Goal: Task Accomplishment & Management: Manage account settings

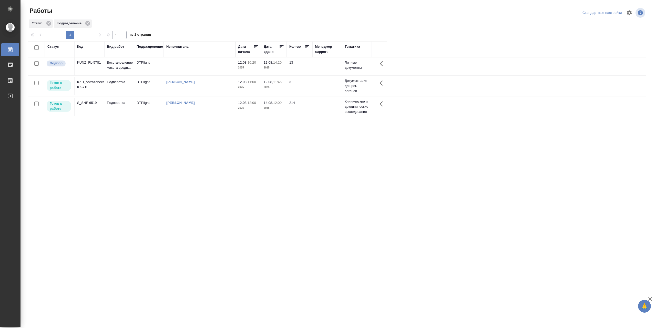
click at [182, 75] on td "[PERSON_NAME]" at bounding box center [200, 66] width 72 height 18
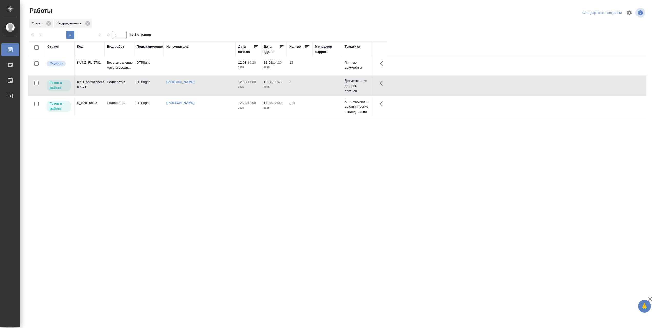
click at [182, 75] on td "[PERSON_NAME]" at bounding box center [200, 66] width 72 height 18
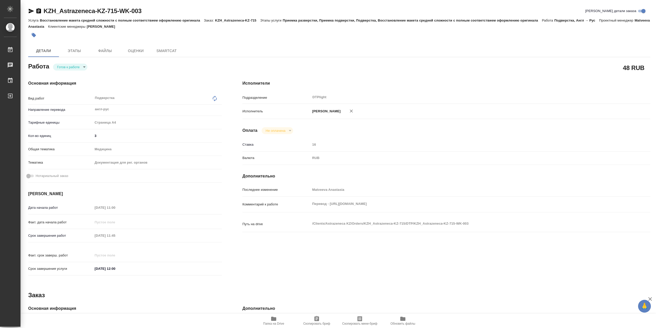
type textarea "x"
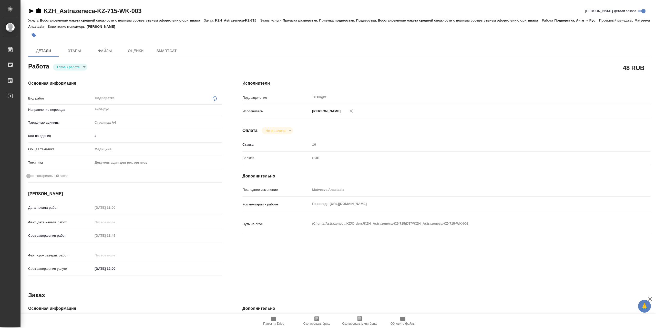
type textarea "x"
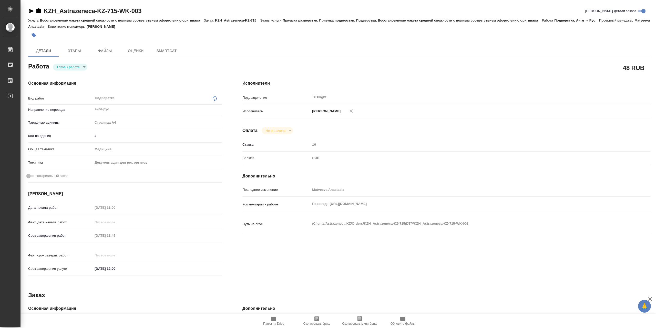
type textarea "x"
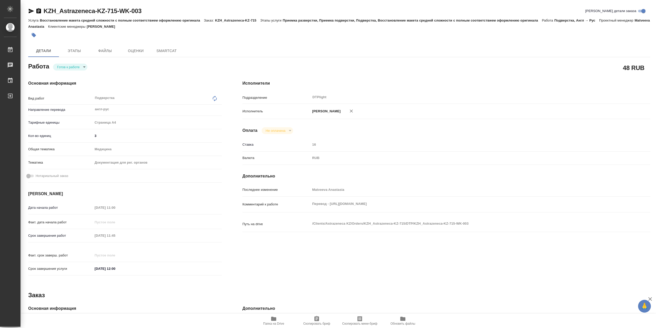
type textarea "x"
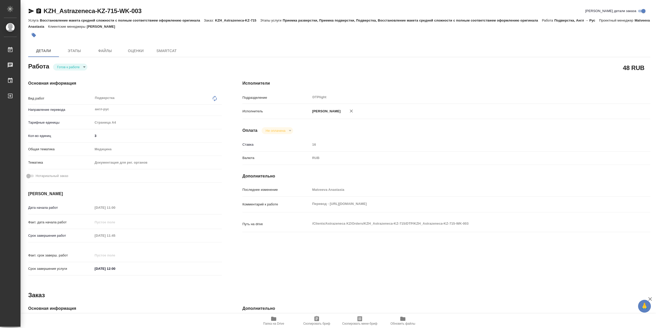
type textarea "x"
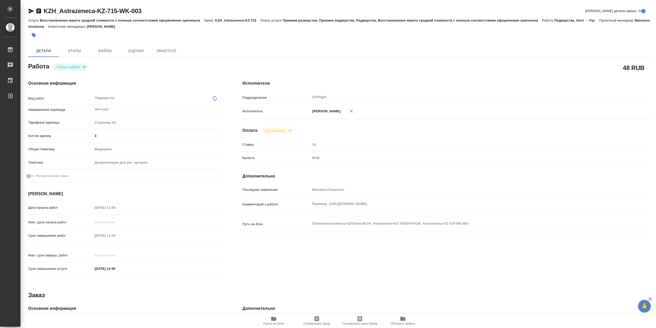
type textarea "x"
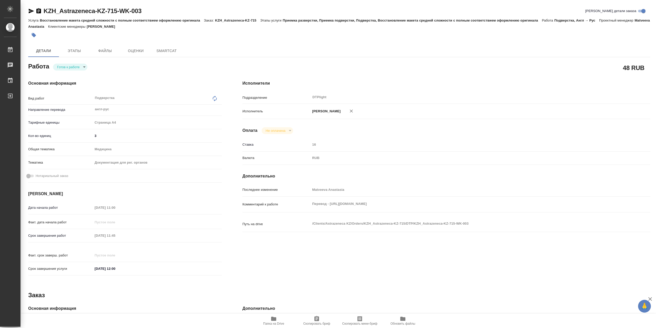
click at [69, 70] on body "🙏 .cls-1 fill:#fff; AWATERA Сархатов Руслан Работы Чаты График Выйти KZH_Astraz…" at bounding box center [328, 164] width 656 height 328
click at [72, 67] on button "В работе" at bounding box center [65, 68] width 17 height 6
type textarea "x"
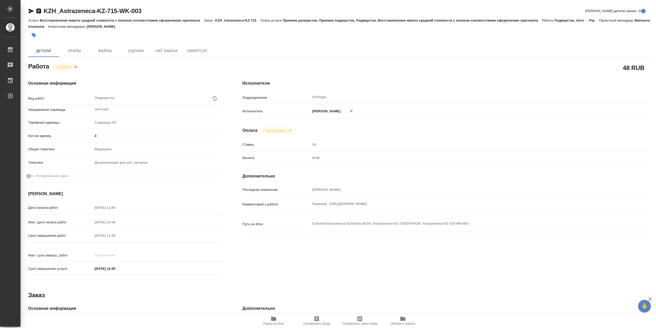
type textarea "x"
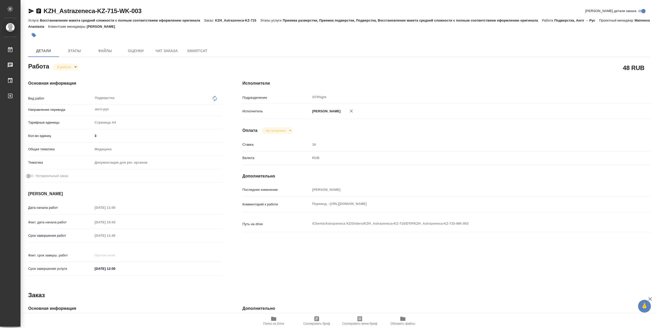
type textarea "x"
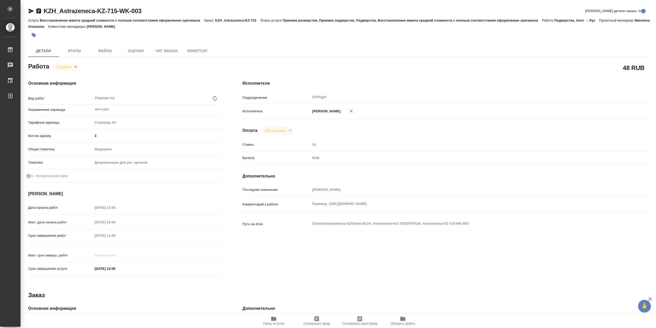
type textarea "x"
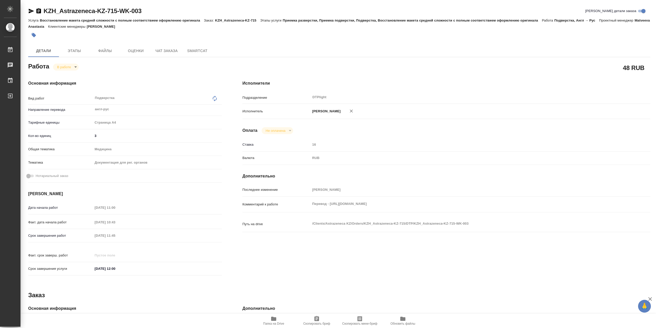
type textarea "x"
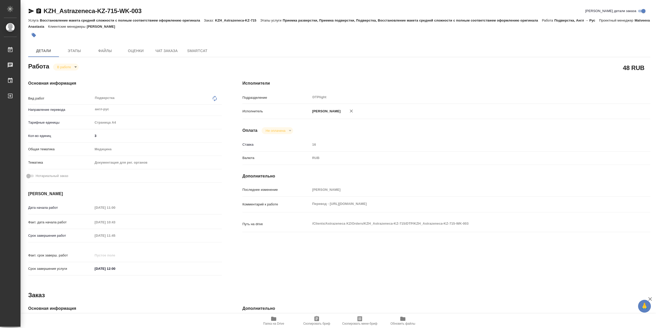
type textarea "x"
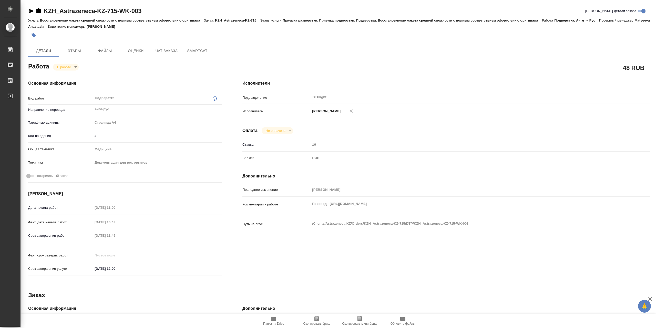
type textarea "x"
click at [273, 320] on icon "button" at bounding box center [273, 319] width 5 height 4
click at [275, 316] on icon "button" at bounding box center [274, 319] width 6 height 6
click at [78, 67] on body "🙏 .cls-1 fill:#fff; AWATERA Сархатов Руслан Работы 0 Чаты График Выйти KZH_Astr…" at bounding box center [328, 164] width 656 height 328
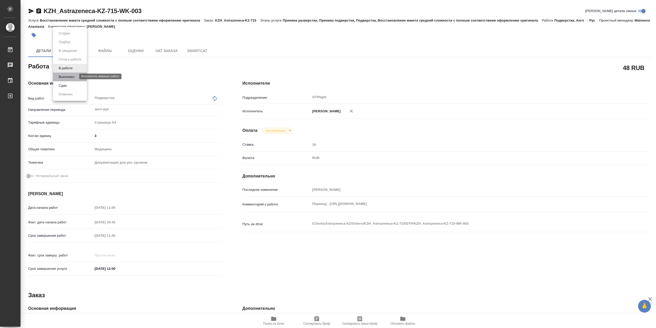
click at [73, 78] on button "Выполнен" at bounding box center [66, 77] width 19 height 6
type textarea "x"
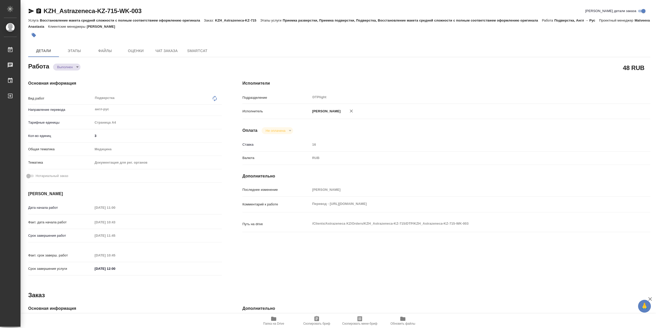
type textarea "x"
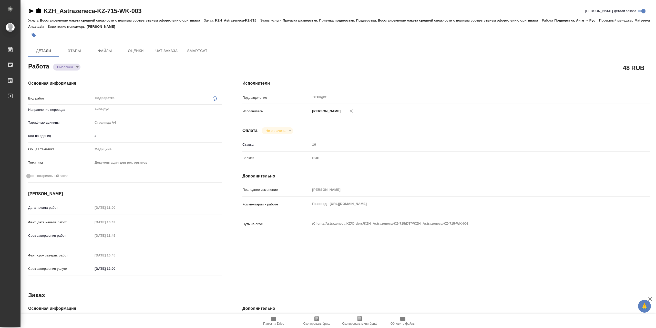
type textarea "x"
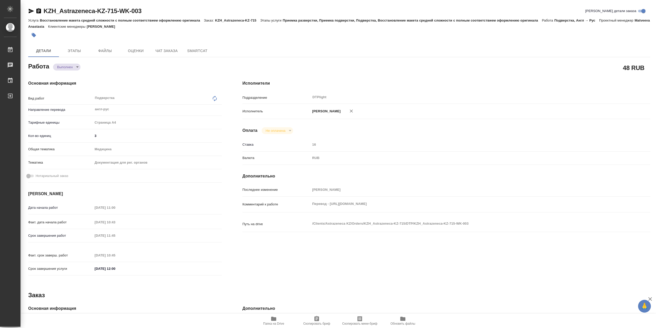
type textarea "x"
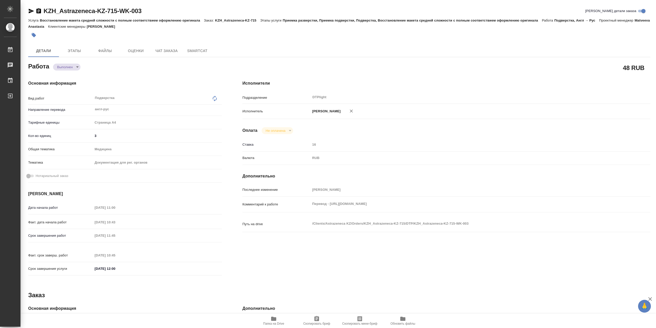
type textarea "x"
